Goal: Task Accomplishment & Management: Manage account settings

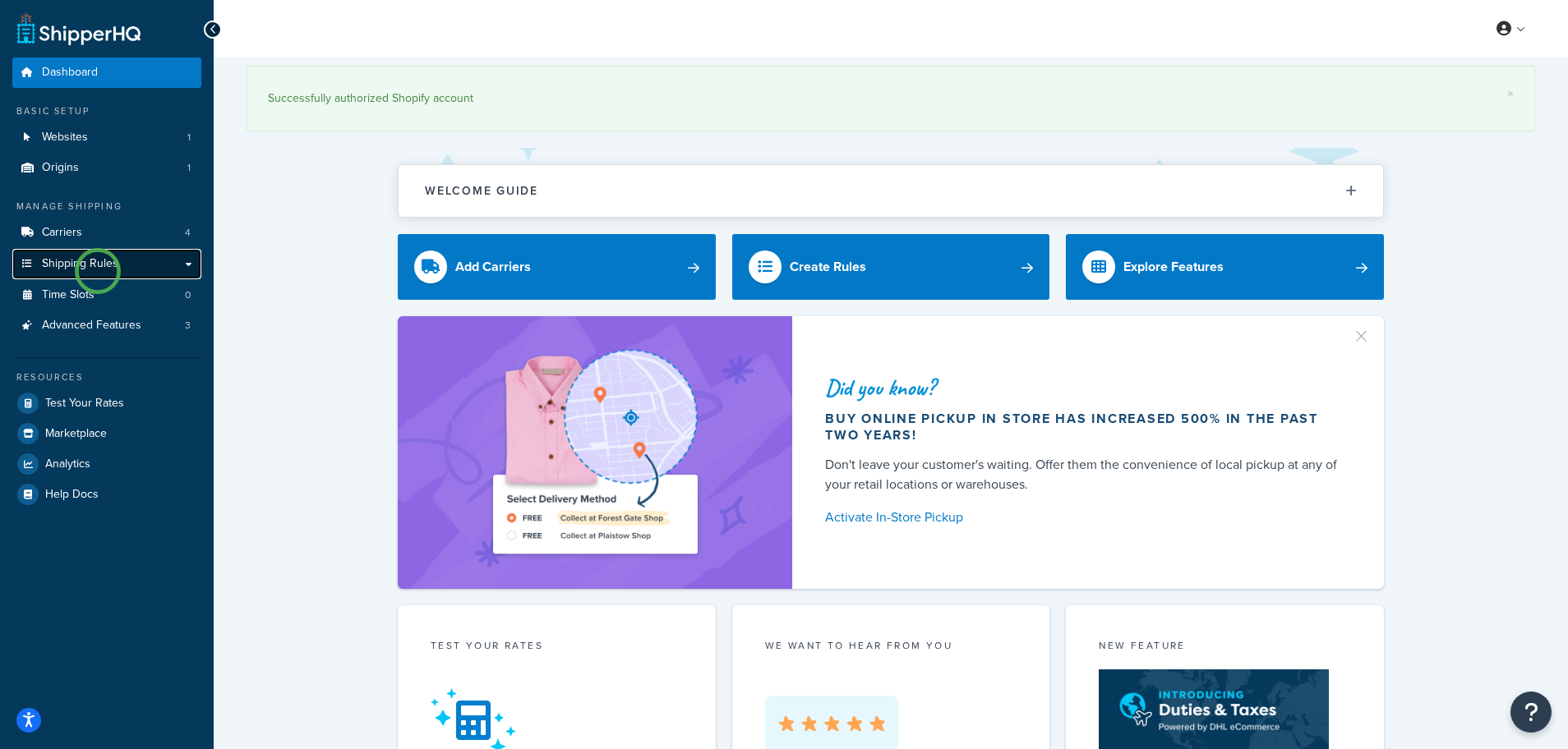
click at [97, 271] on span "Shipping Rules" at bounding box center [81, 264] width 77 height 14
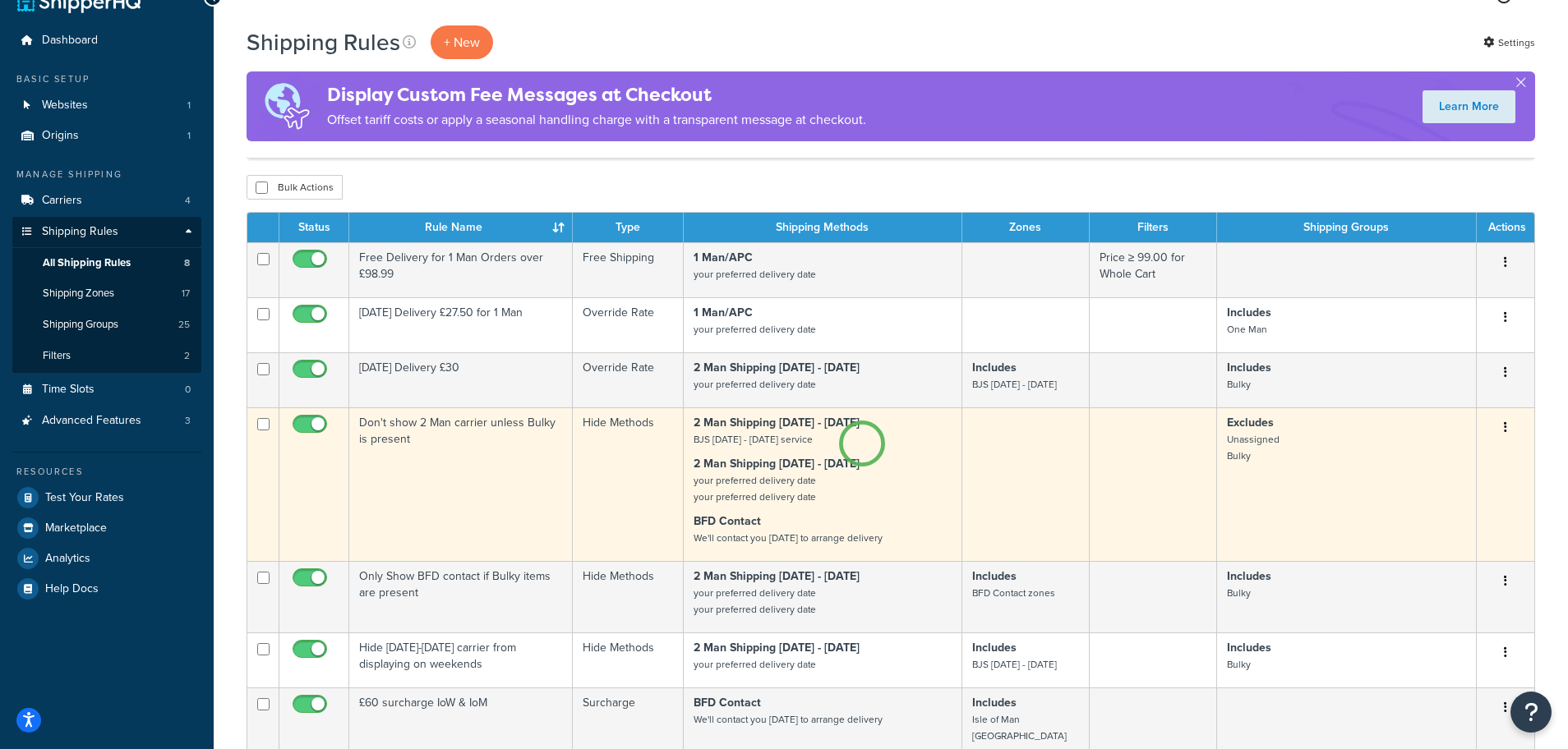
scroll to position [31, 0]
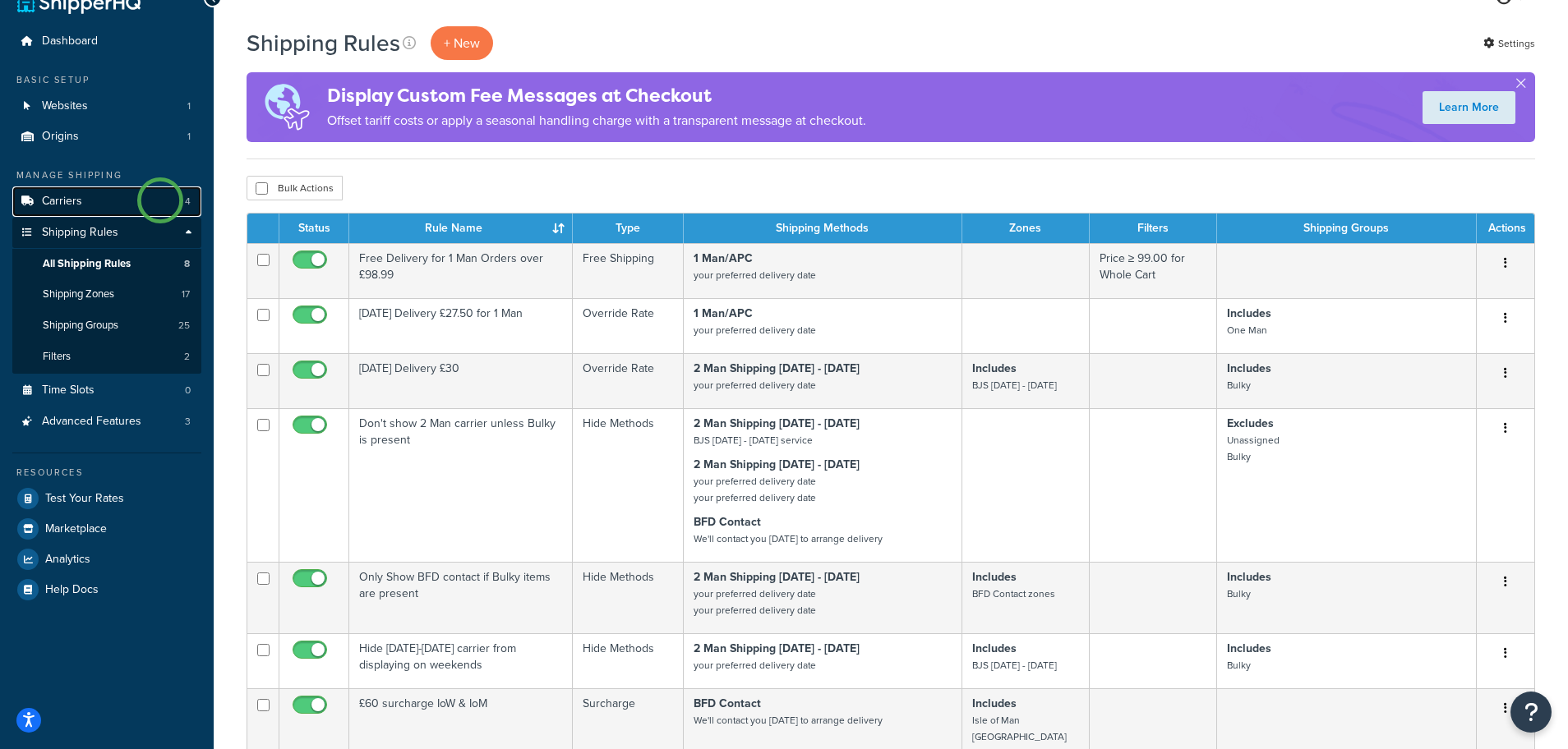
click at [160, 201] on link "Carriers 4" at bounding box center [107, 202] width 189 height 30
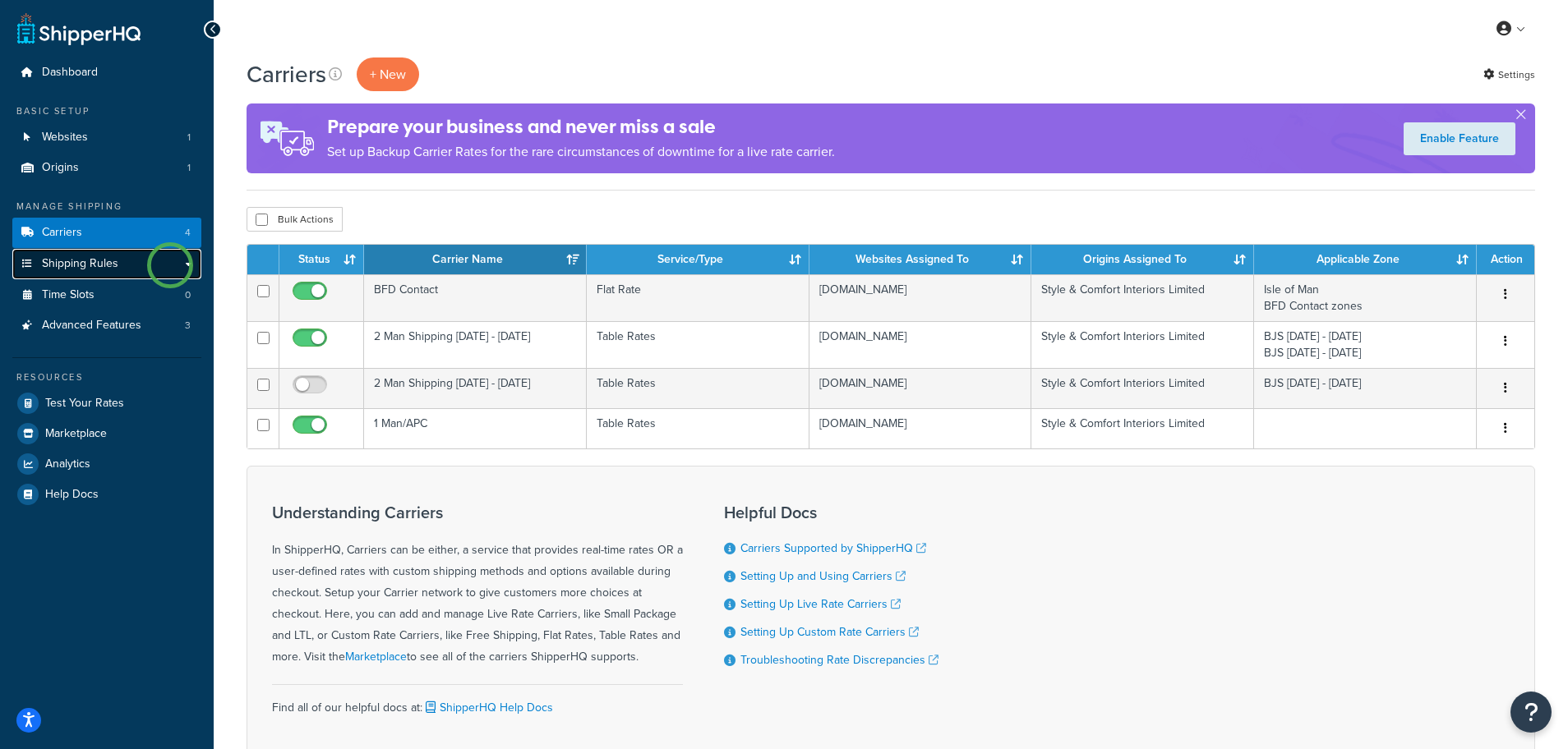
click at [170, 265] on link "Shipping Rules" at bounding box center [107, 263] width 189 height 30
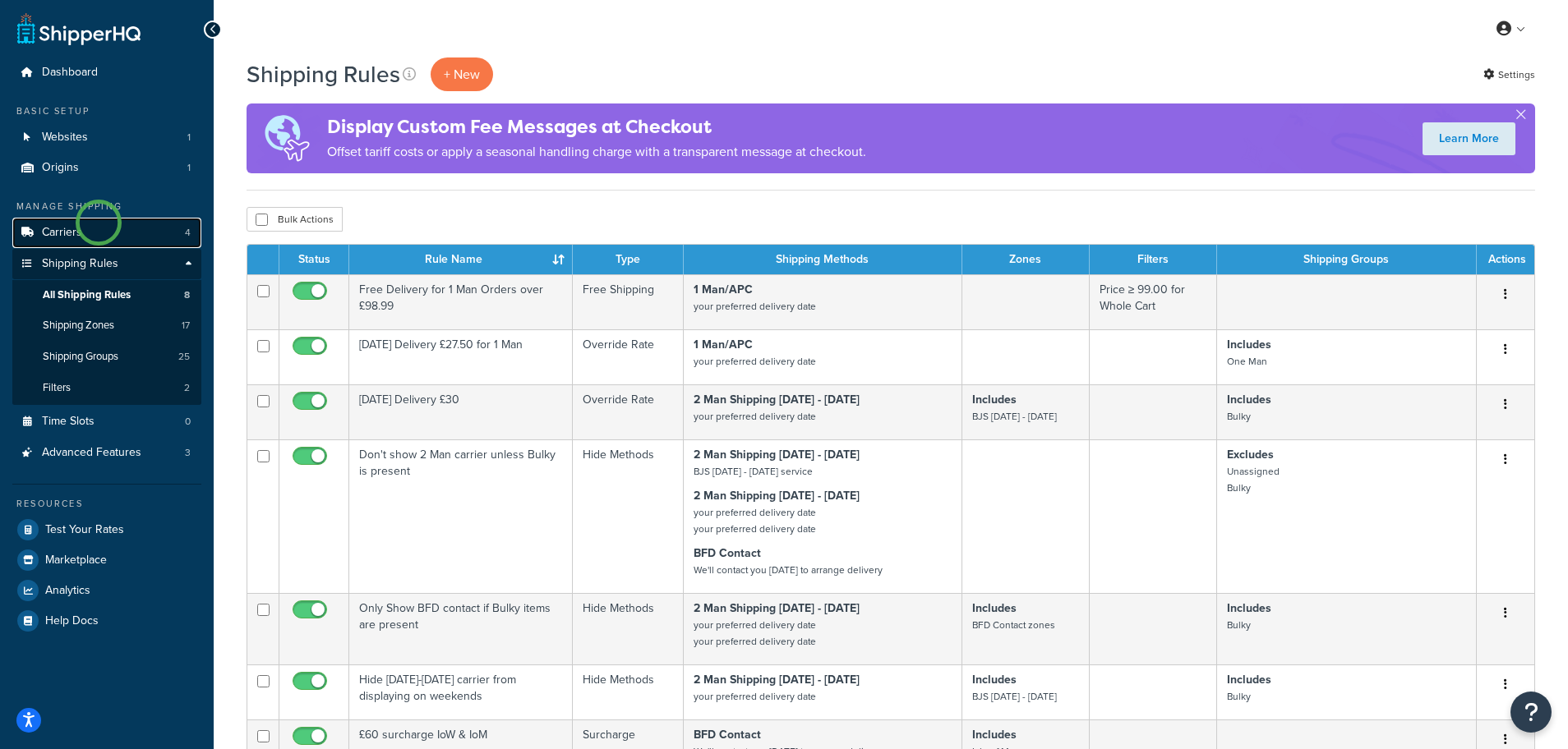
click at [99, 221] on link "Carriers 4" at bounding box center [107, 232] width 189 height 30
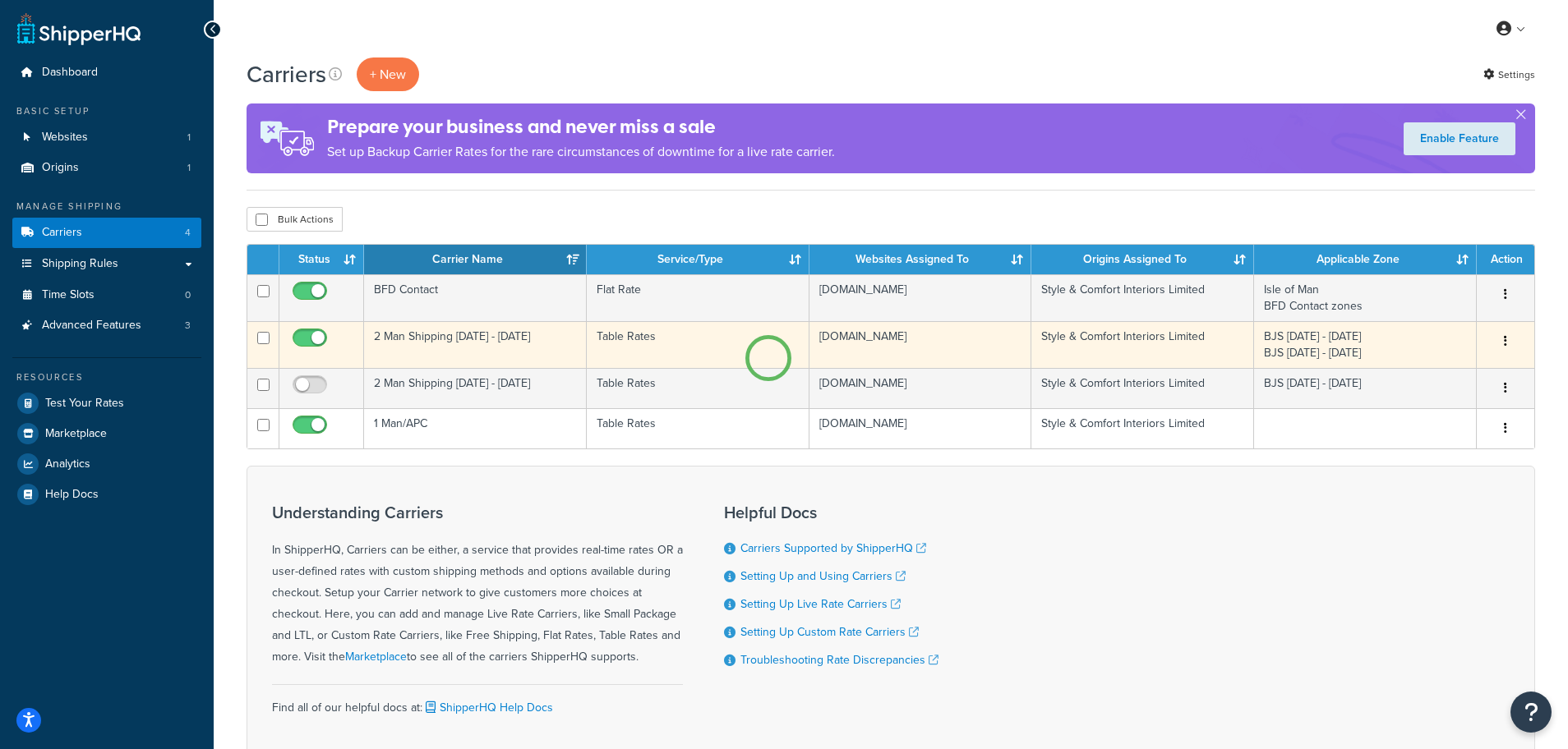
click at [770, 356] on td "Table Rates" at bounding box center [698, 345] width 222 height 47
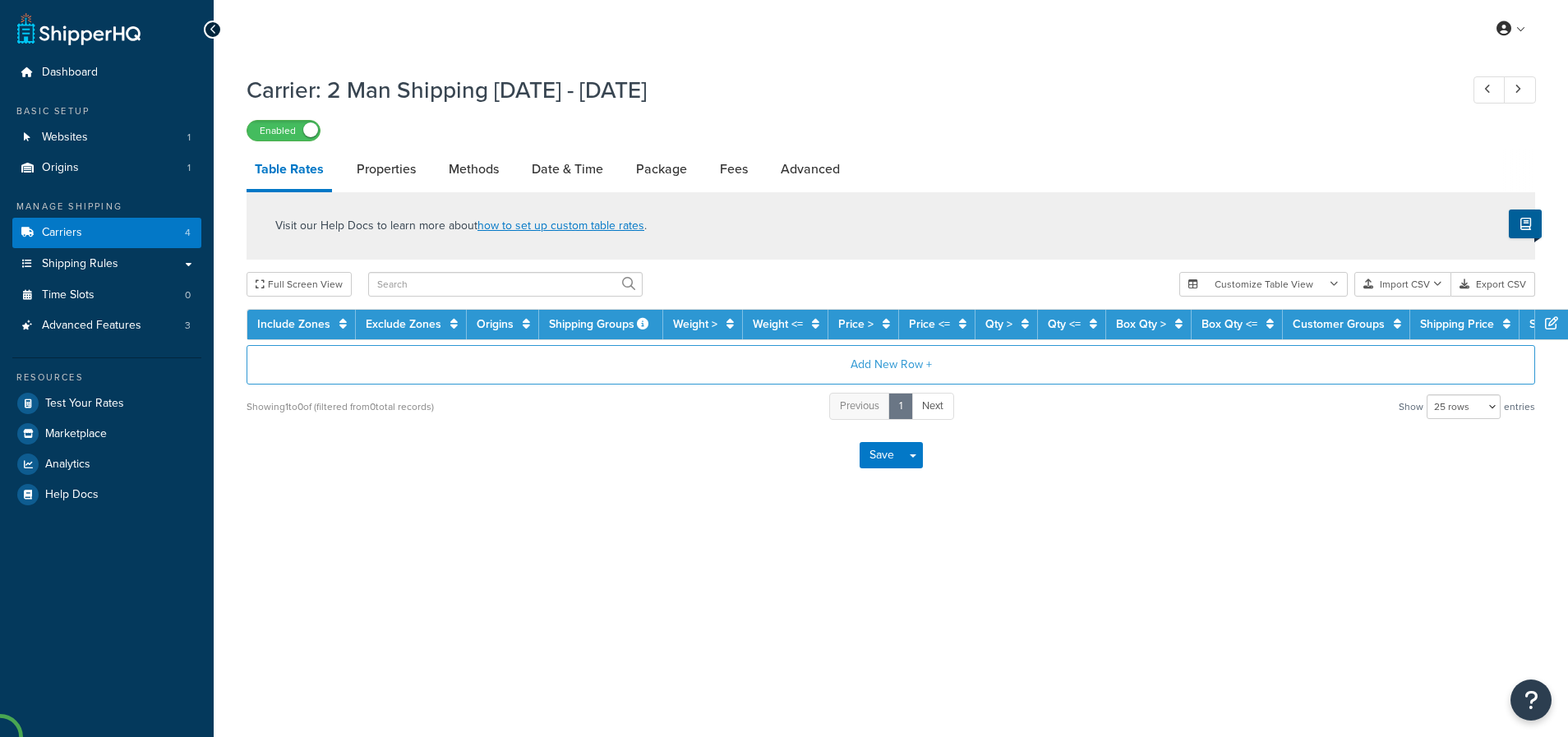
select select "25"
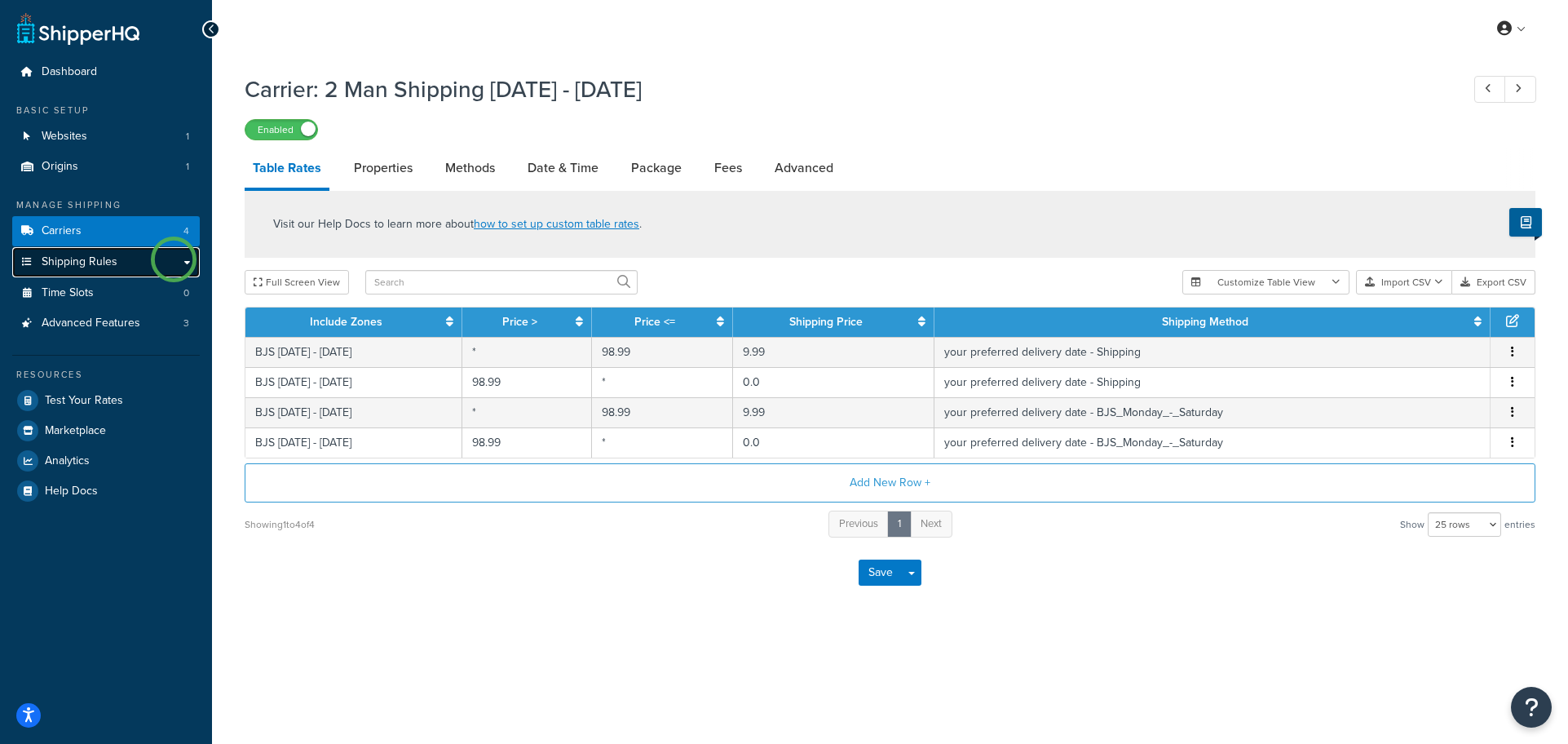
click at [174, 260] on link "Shipping Rules" at bounding box center [106, 262] width 187 height 30
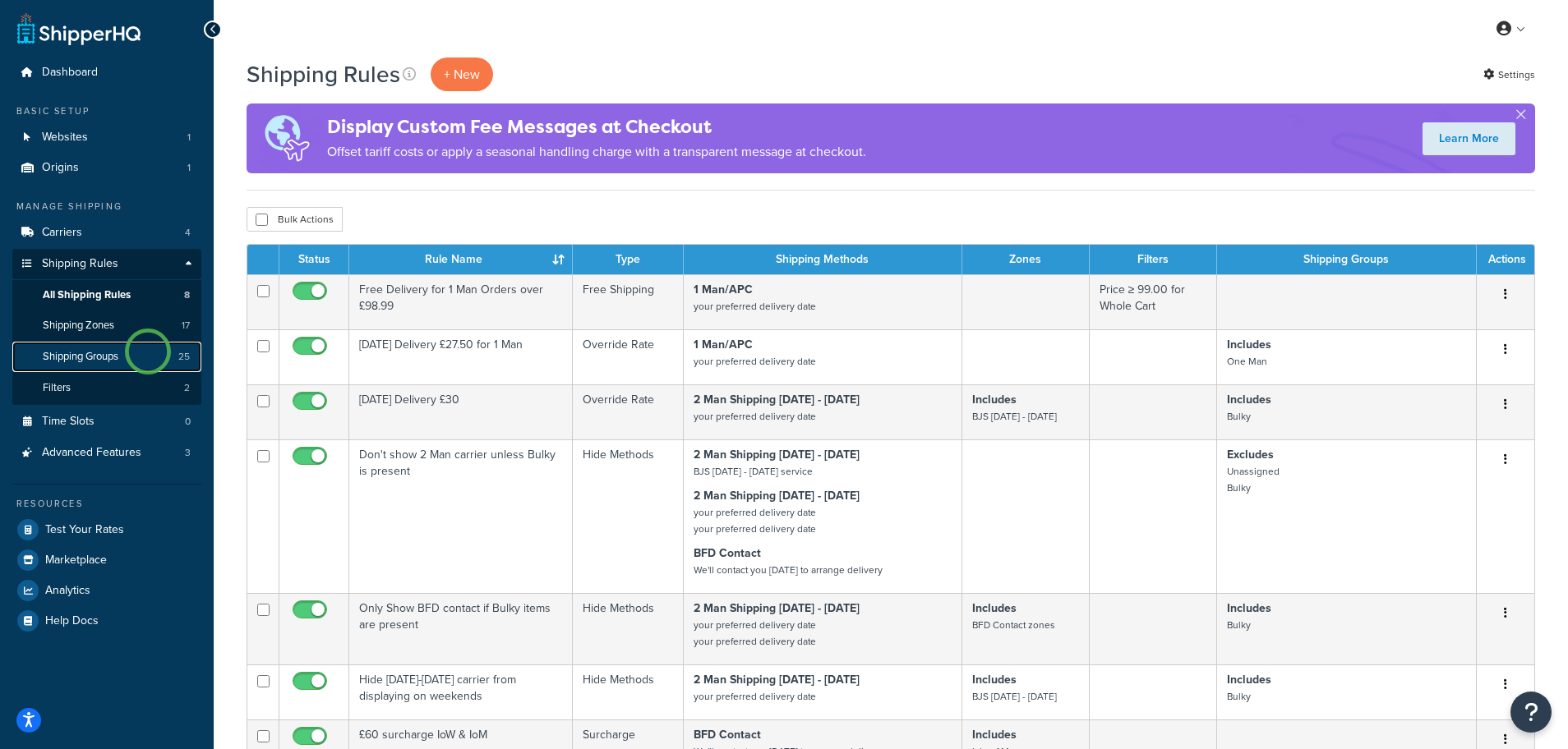
click at [147, 352] on link "Shipping Groups 25" at bounding box center [107, 357] width 189 height 30
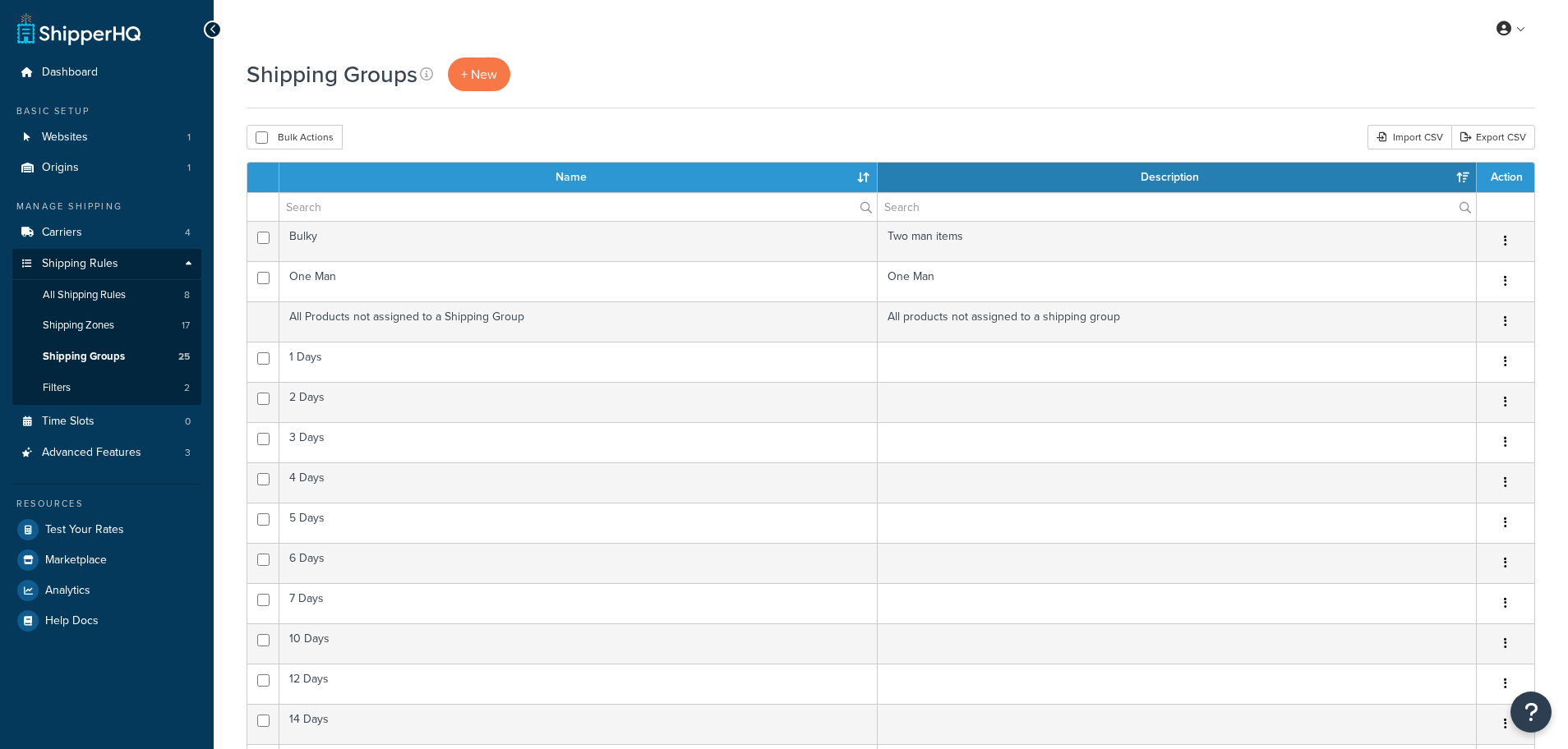
select select "15"
click at [134, 327] on link "Shipping Zones 17" at bounding box center [107, 325] width 189 height 30
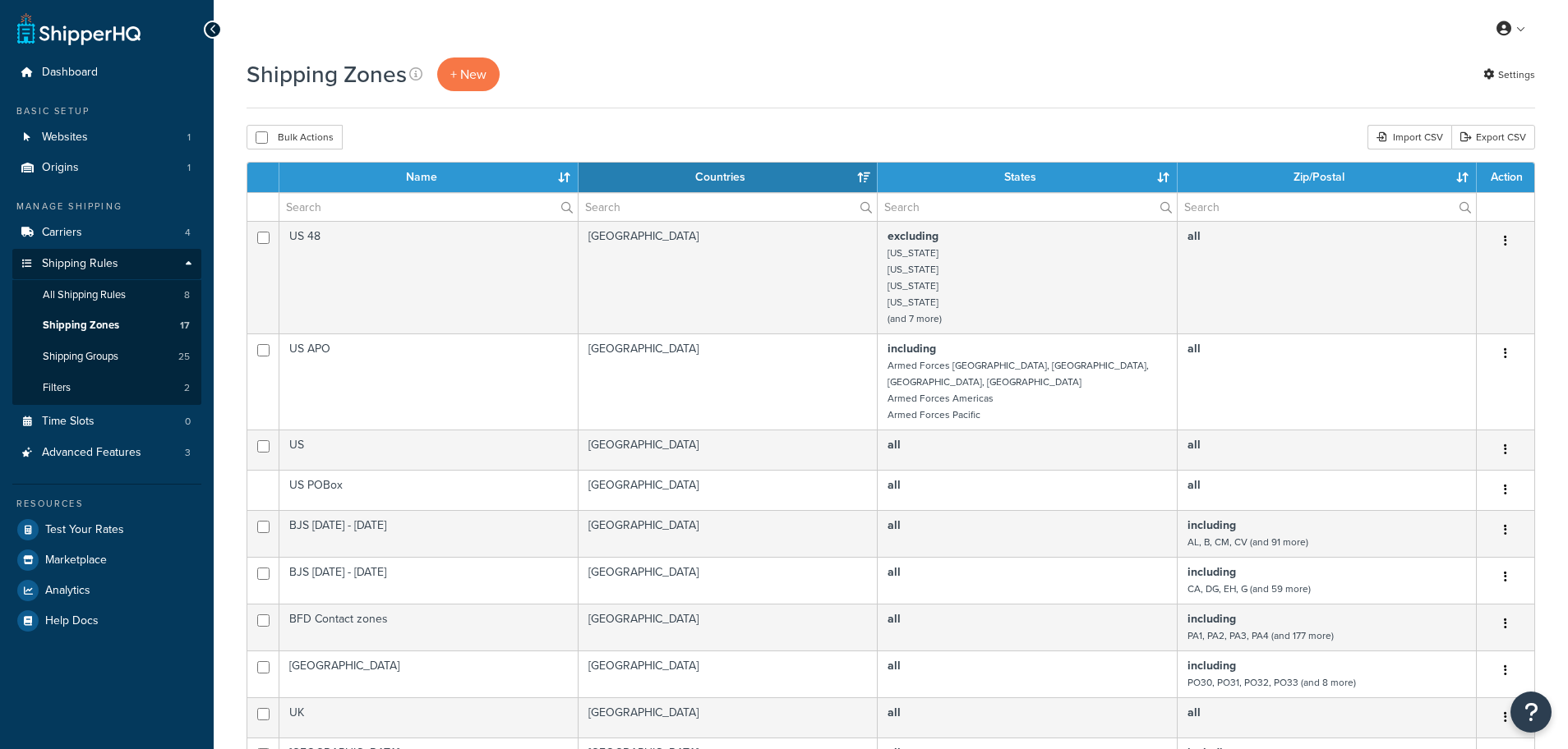
select select "15"
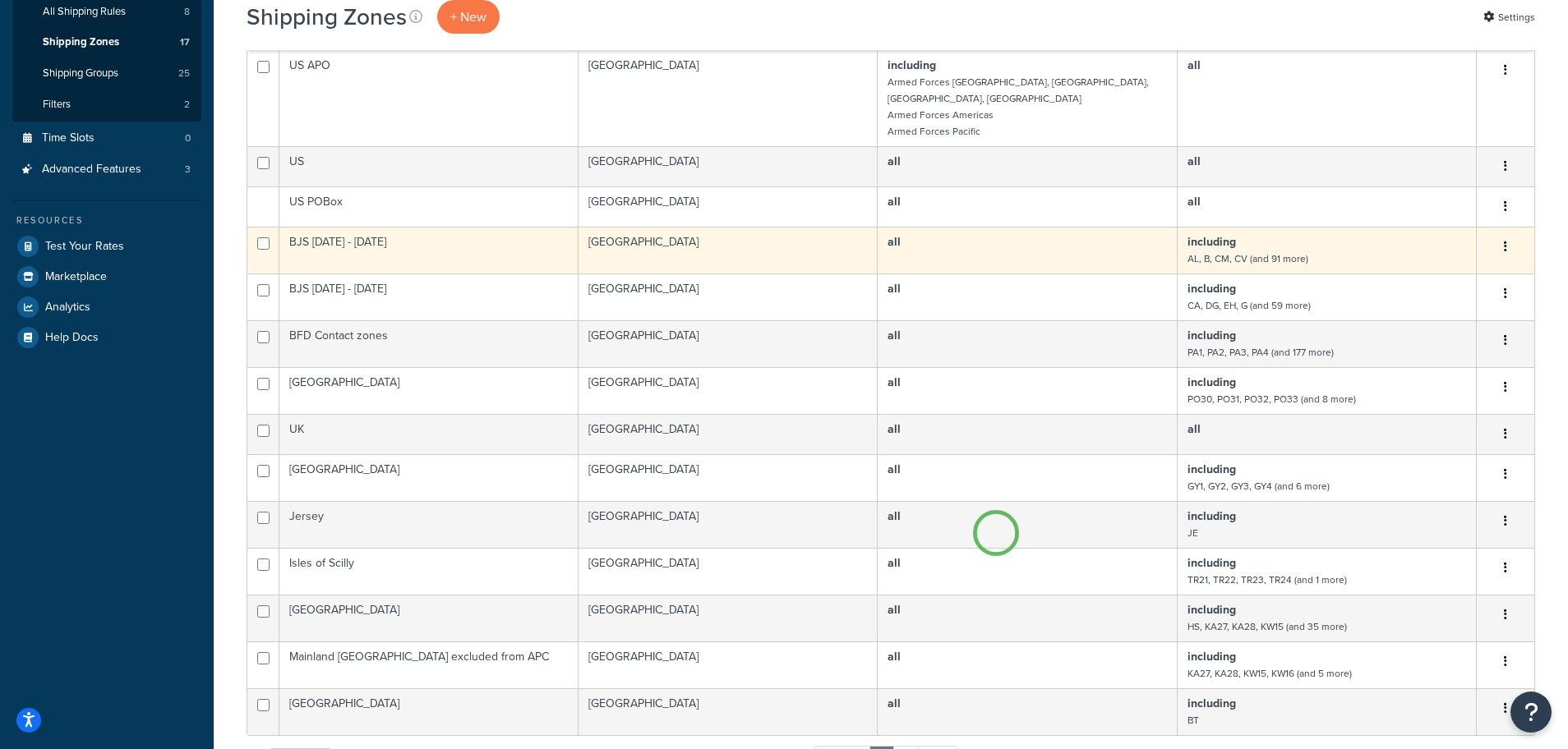
scroll to position [328, 0]
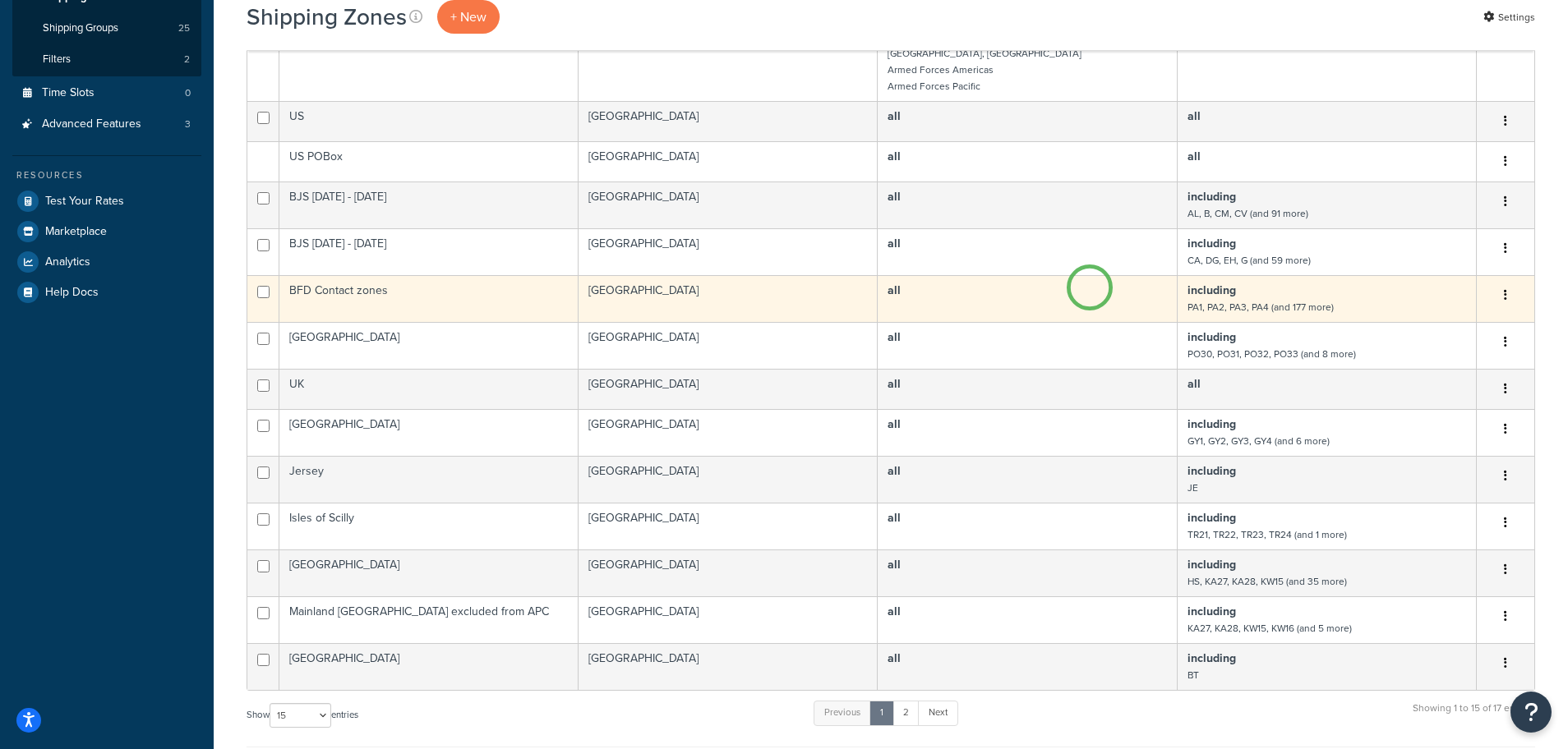
click at [1089, 288] on td "all" at bounding box center [1027, 299] width 299 height 47
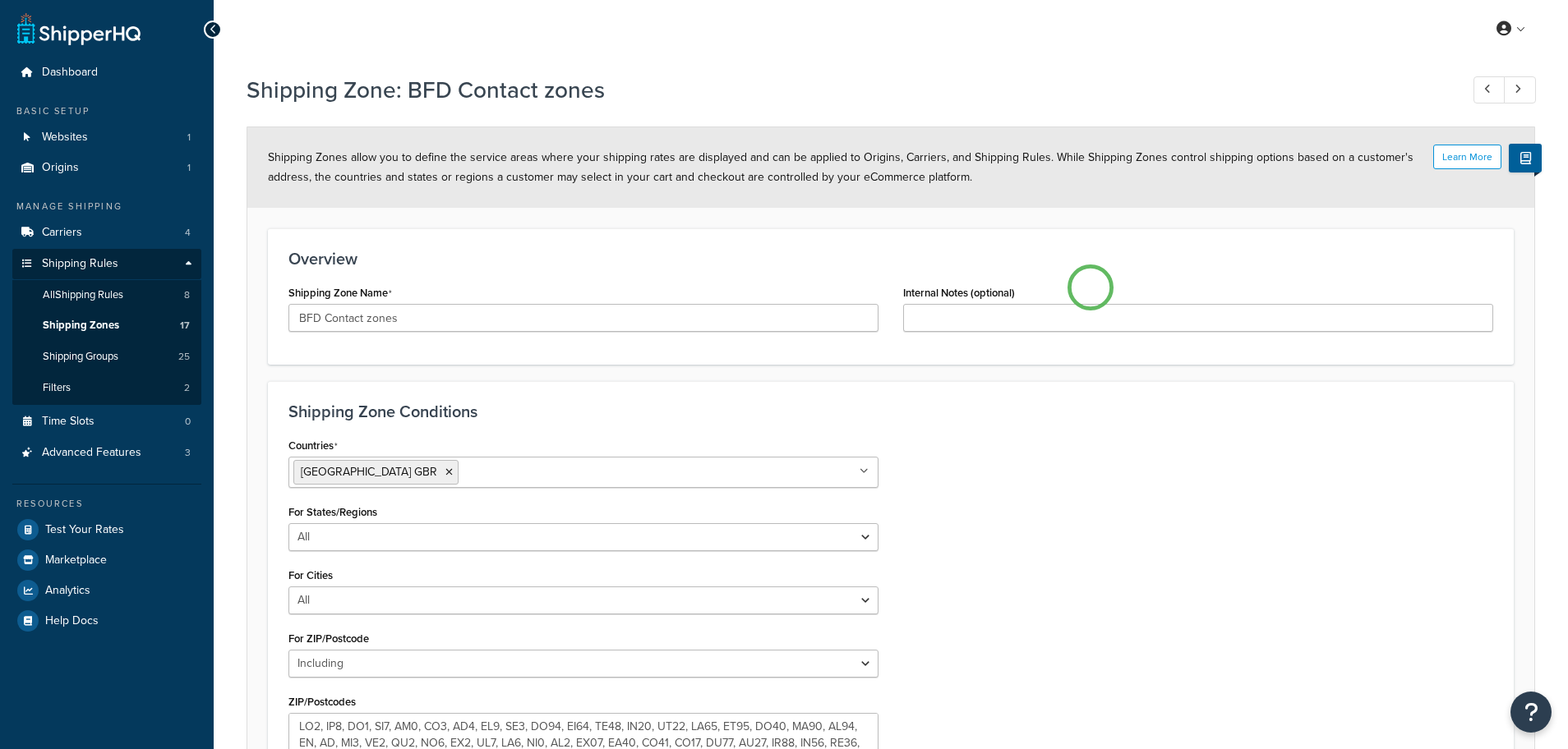
select select "including"
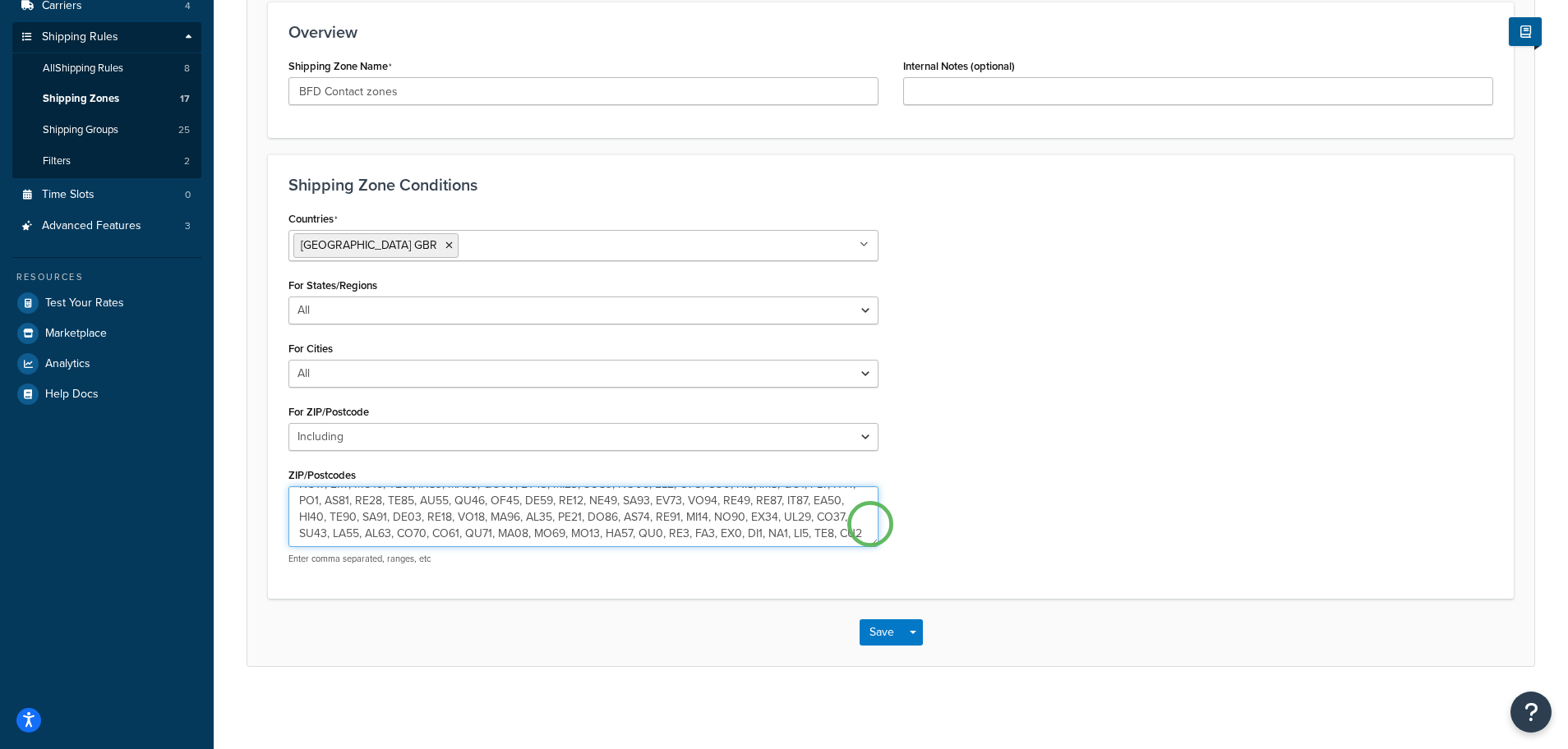
scroll to position [115, 0]
